Goal: Task Accomplishment & Management: Manage account settings

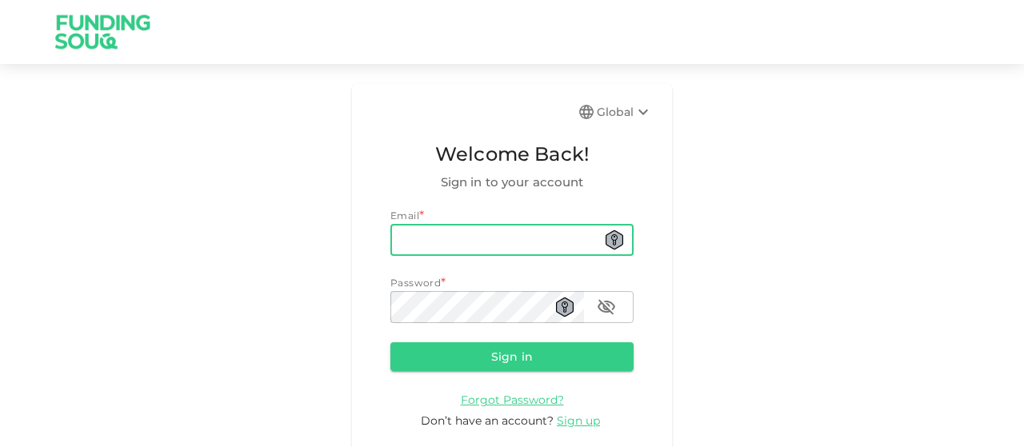
click at [414, 232] on input "email" at bounding box center [511, 240] width 243 height 32
type input "ys.daoudi@gmail.com"
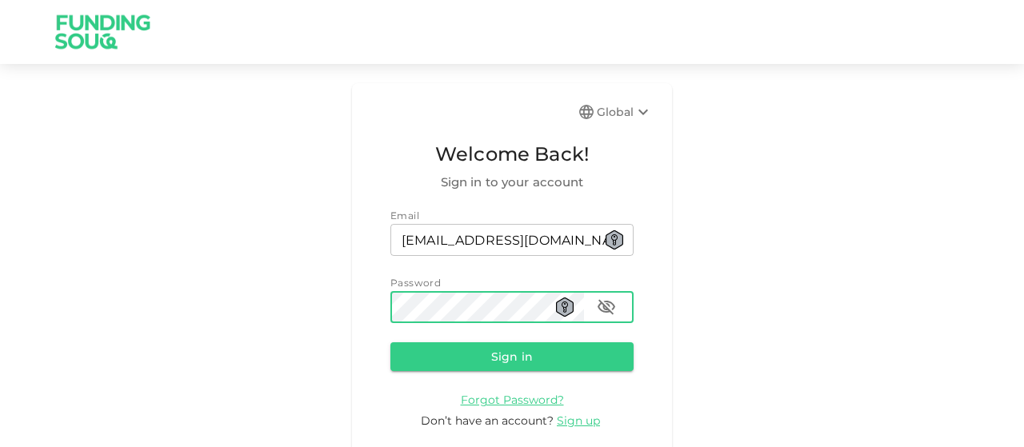
click at [390, 342] on button "Sign in" at bounding box center [511, 356] width 243 height 29
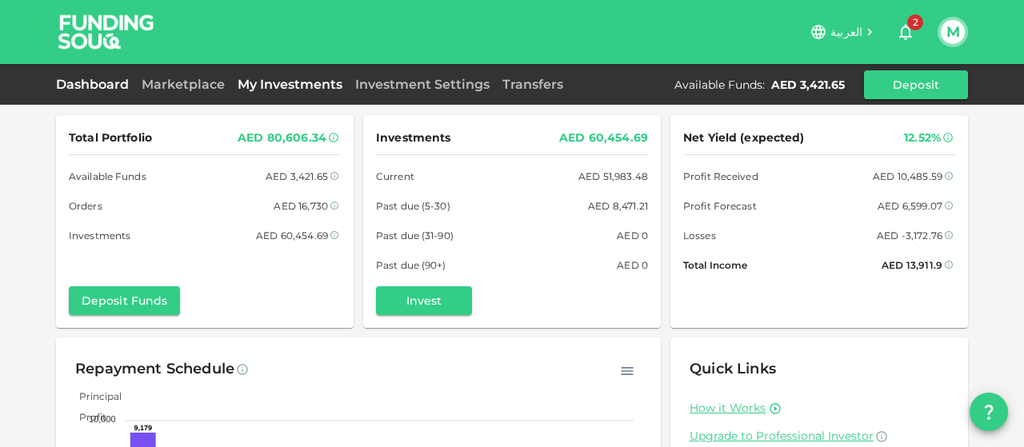
click at [333, 81] on link "My Investments" at bounding box center [290, 84] width 118 height 15
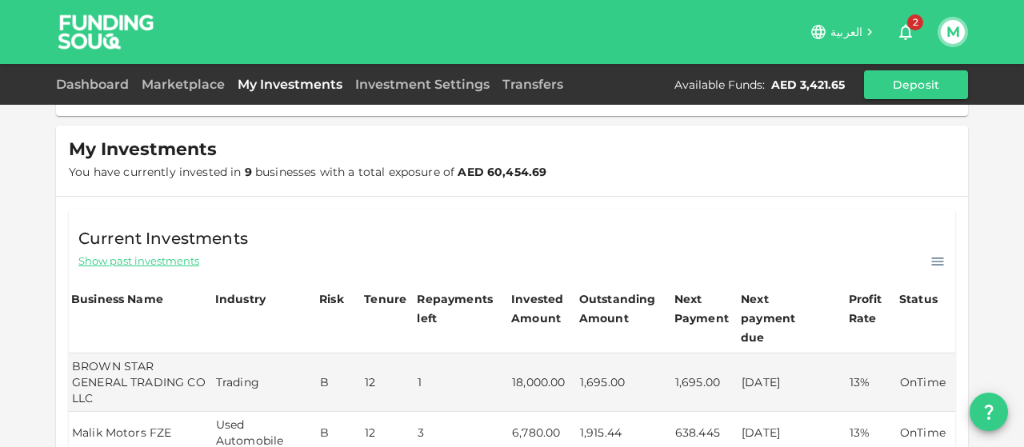
scroll to position [166, 0]
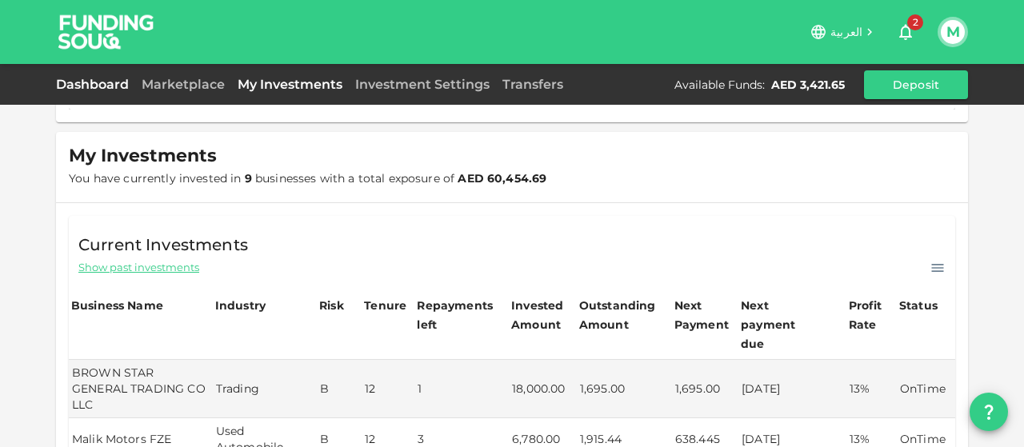
click at [107, 82] on link "Dashboard" at bounding box center [95, 84] width 79 height 15
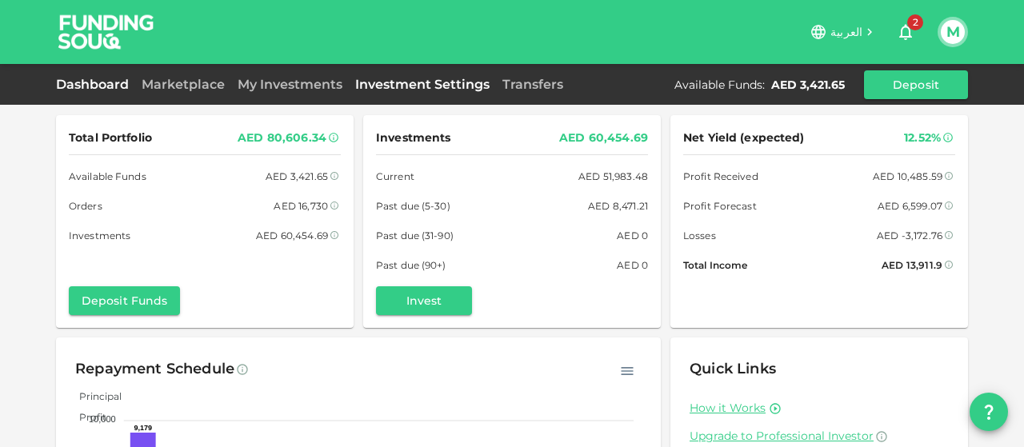
click at [406, 88] on link "Investment Settings" at bounding box center [422, 84] width 147 height 15
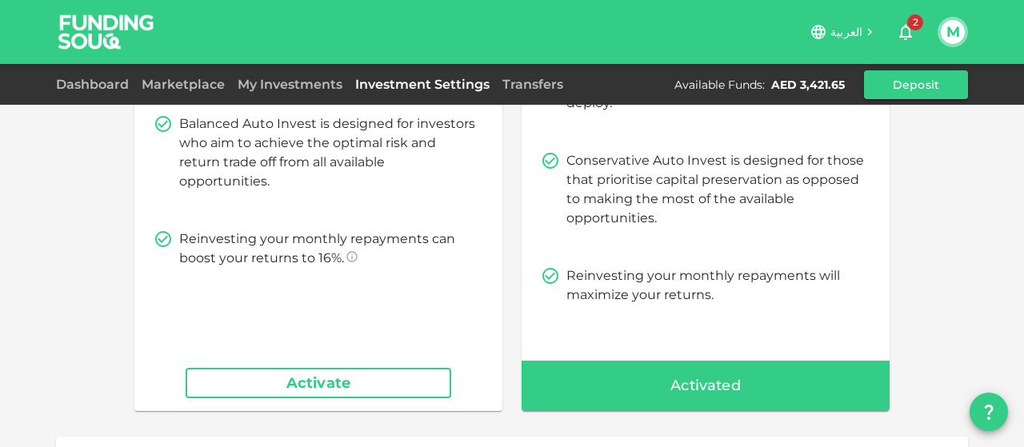
scroll to position [247, 0]
